Goal: Task Accomplishment & Management: Manage account settings

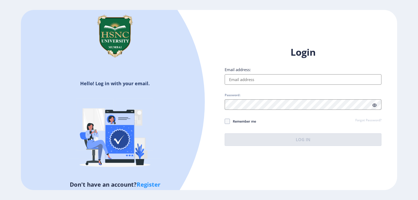
type input "[EMAIL_ADDRESS][DOMAIN_NAME]"
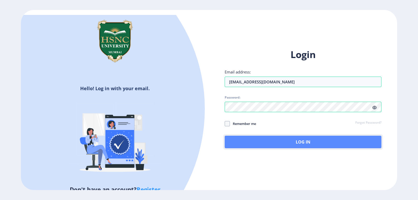
click at [295, 143] on button "Log In" at bounding box center [303, 142] width 157 height 13
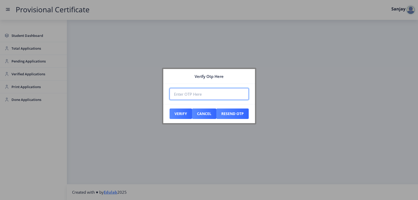
paste input "209172"
type input "209172"
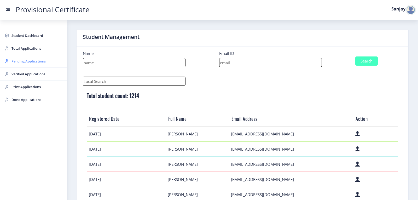
click at [22, 60] on span "Pending Applications" at bounding box center [37, 61] width 51 height 6
click at [24, 61] on span "Pending Applications" at bounding box center [37, 61] width 51 height 6
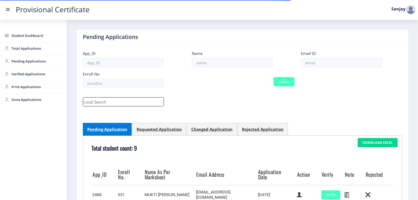
scroll to position [131, 0]
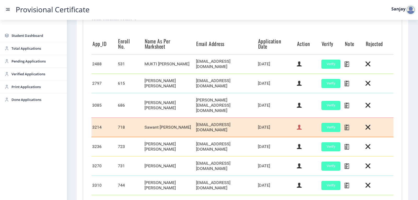
click at [299, 124] on icon at bounding box center [299, 127] width 5 height 7
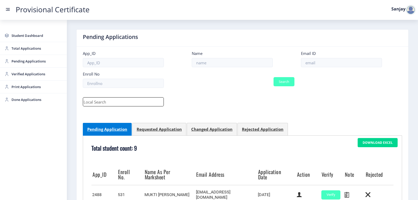
select select "March"
select select "A"
select select "Regular"
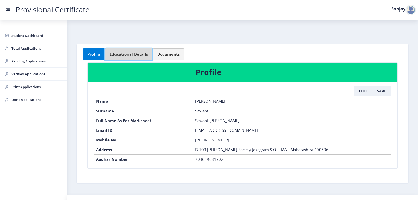
click at [126, 53] on span "Educational Details" at bounding box center [129, 54] width 38 height 4
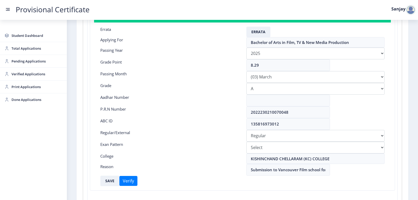
scroll to position [78, 0]
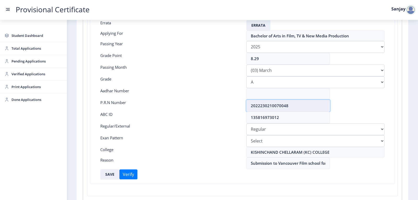
drag, startPoint x: 251, startPoint y: 106, endPoint x: 294, endPoint y: 104, distance: 43.2
click at [294, 104] on input "2022230210070048" at bounding box center [289, 106] width 84 height 12
click at [112, 173] on button "SAVE" at bounding box center [109, 174] width 19 height 10
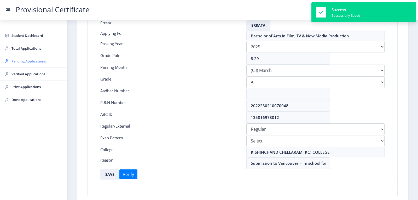
click at [26, 62] on span "Pending Applications" at bounding box center [37, 61] width 51 height 6
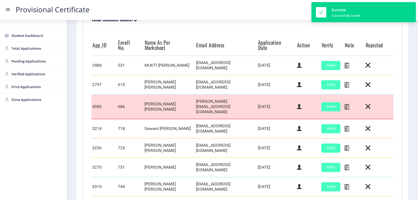
scroll to position [131, 0]
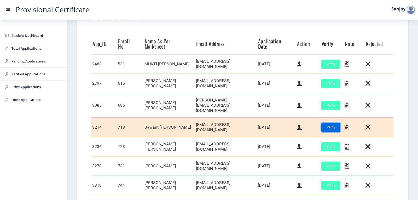
click at [326, 123] on button "Verify" at bounding box center [331, 127] width 19 height 9
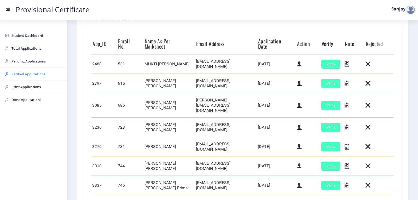
click at [26, 74] on span "Verified Applications" at bounding box center [37, 74] width 51 height 6
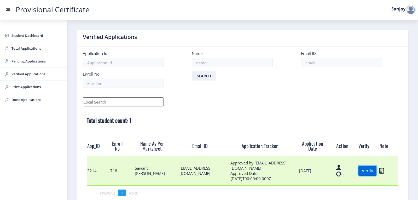
click at [369, 169] on button "Verify" at bounding box center [368, 171] width 18 height 10
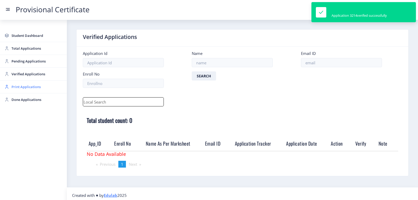
click at [29, 86] on span "Print Applications" at bounding box center [37, 87] width 51 height 6
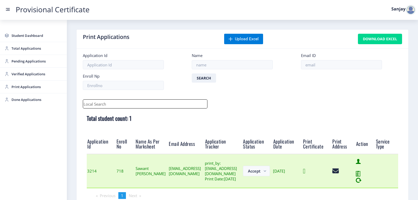
click at [306, 174] on icon at bounding box center [304, 171] width 2 height 7
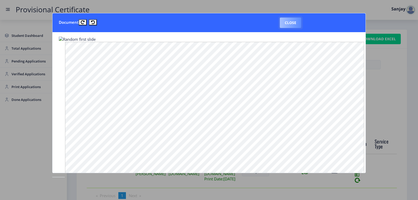
click at [288, 24] on button "Close" at bounding box center [290, 23] width 21 height 10
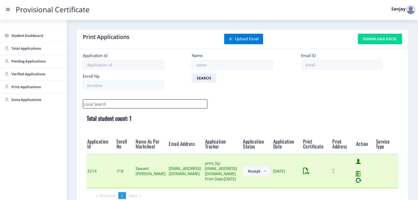
click at [335, 174] on icon at bounding box center [334, 171] width 2 height 7
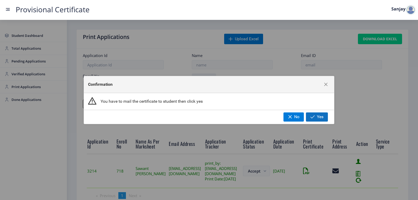
click at [321, 119] on span "Yes" at bounding box center [320, 117] width 7 height 5
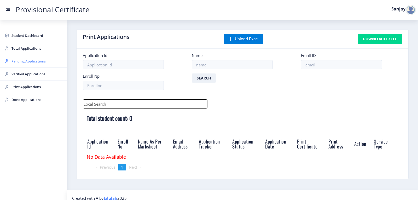
click at [23, 59] on span "Pending Applications" at bounding box center [37, 61] width 51 height 6
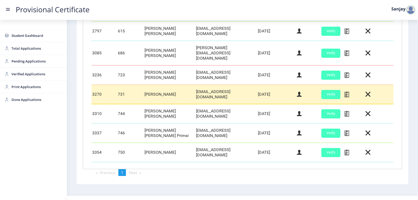
scroll to position [187, 0]
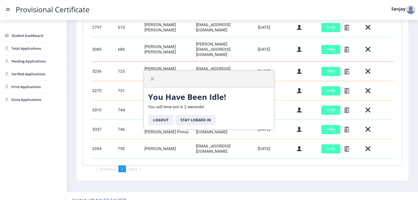
click at [413, 11] on div at bounding box center [411, 10] width 10 height 10
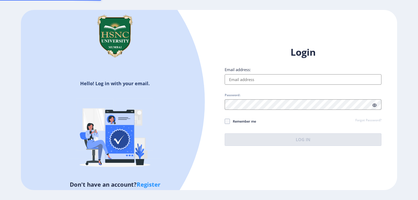
type input "[EMAIL_ADDRESS][DOMAIN_NAME]"
